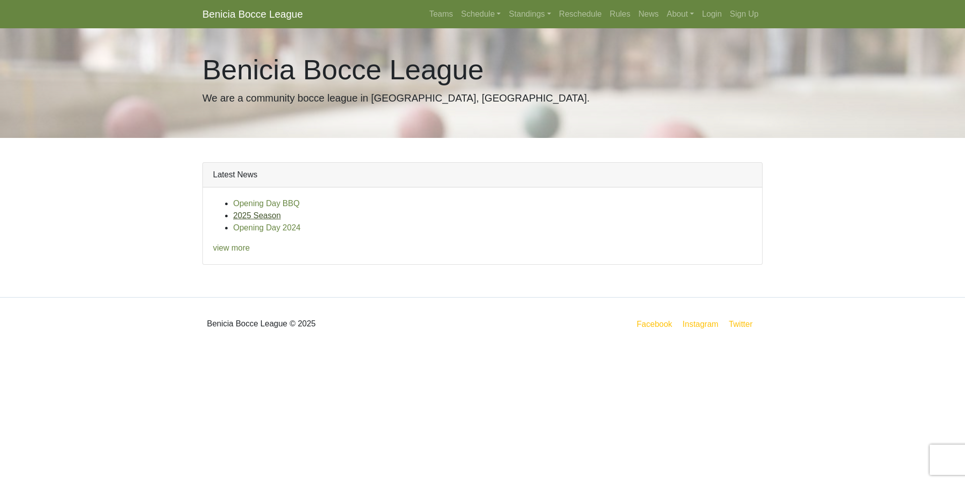
click at [239, 217] on link "2025 Season" at bounding box center [256, 215] width 47 height 9
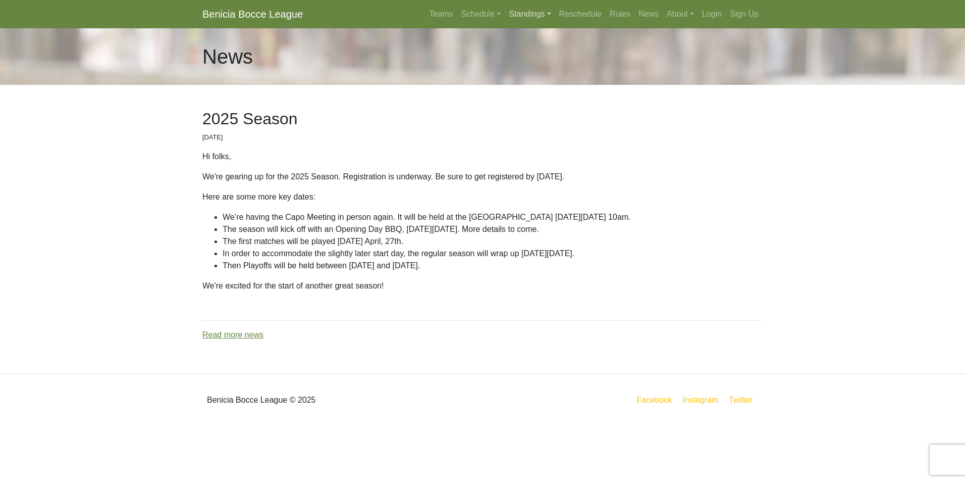
click at [533, 10] on link "Standings" at bounding box center [530, 14] width 50 height 20
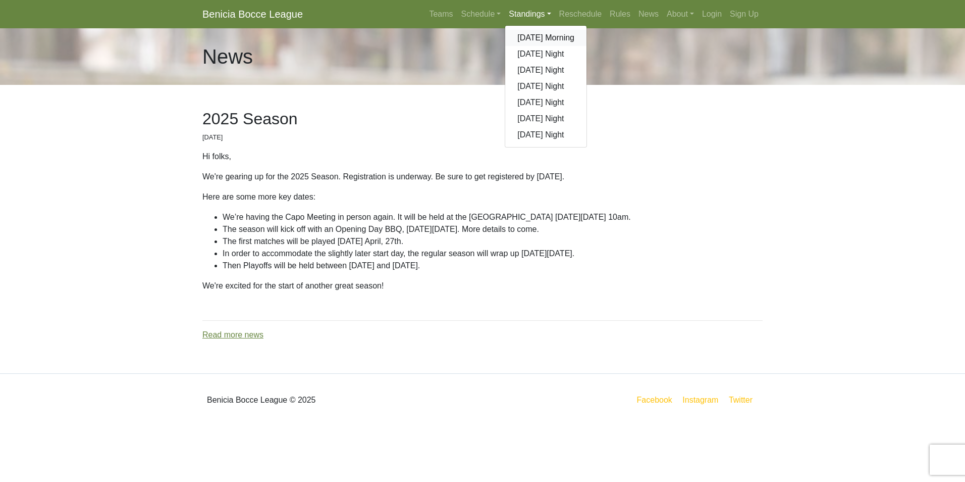
click at [535, 33] on link "[DATE] Morning" at bounding box center [545, 38] width 81 height 16
